Goal: Task Accomplishment & Management: Use online tool/utility

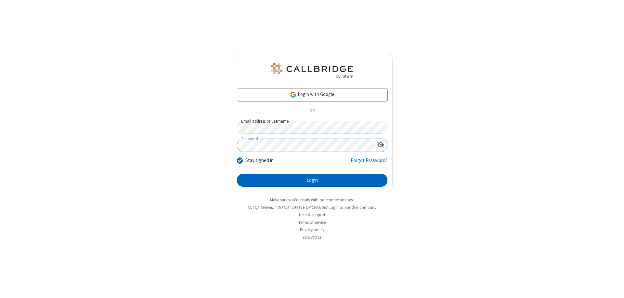
click at [312, 180] on button "Login" at bounding box center [312, 180] width 150 height 13
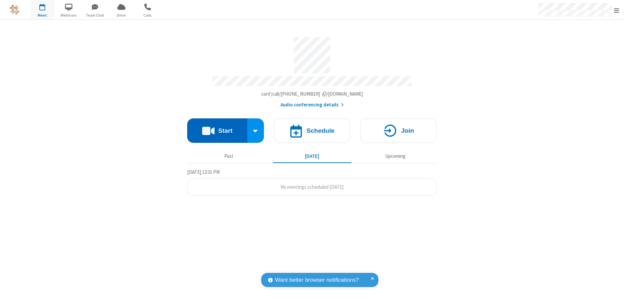
click at [217, 127] on button "Start" at bounding box center [217, 130] width 60 height 24
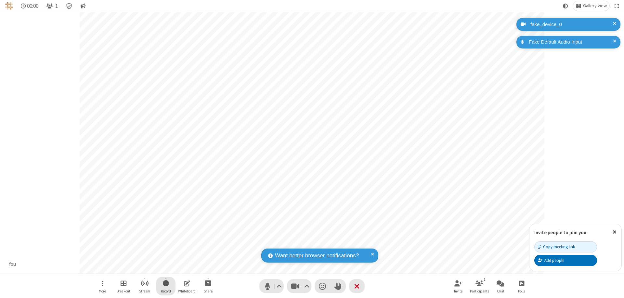
click at [166, 286] on span "Start recording" at bounding box center [166, 283] width 6 height 8
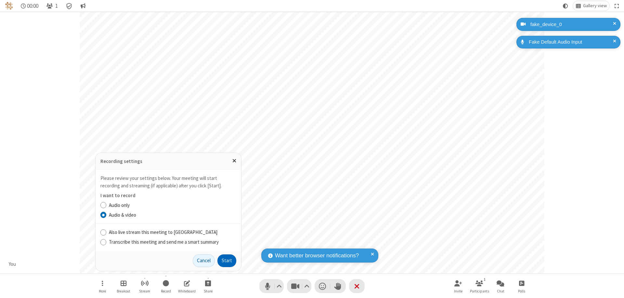
click at [227, 260] on button "Start" at bounding box center [226, 260] width 19 height 13
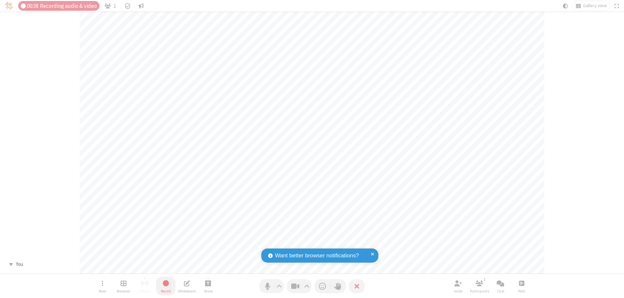
click at [166, 286] on span "Stop recording" at bounding box center [165, 283] width 7 height 8
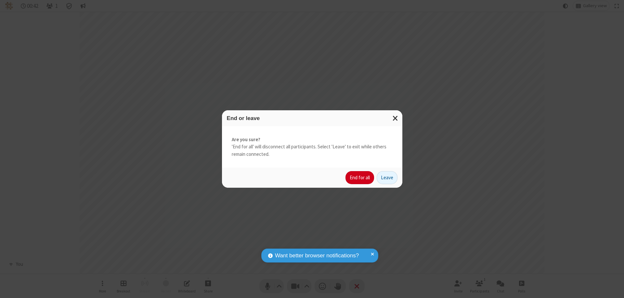
click at [360, 177] on button "End for all" at bounding box center [359, 177] width 29 height 13
